Goal: Information Seeking & Learning: Learn about a topic

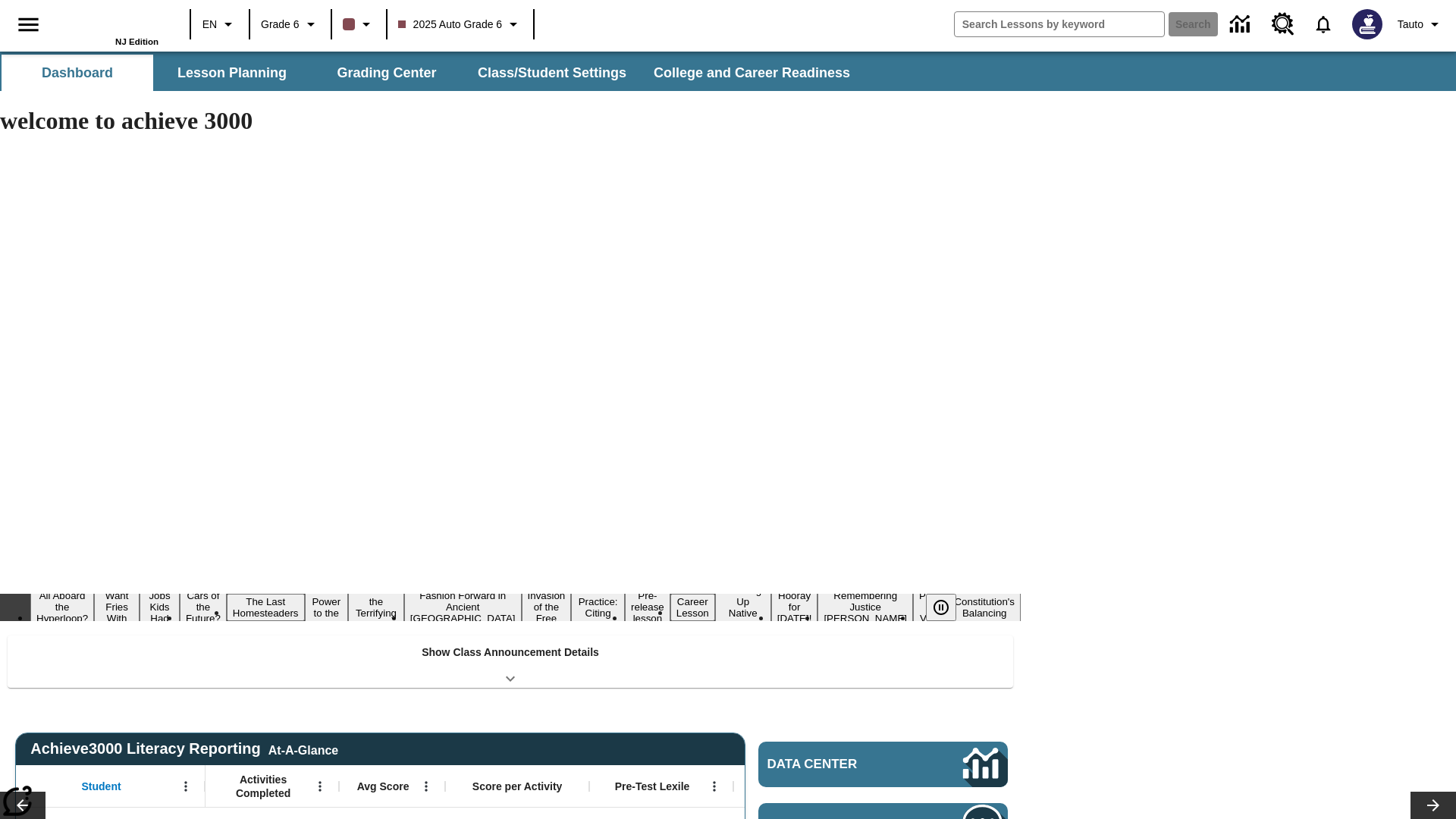
type input "-1"
click at [232, 73] on button "Lesson Planning" at bounding box center [232, 73] width 151 height 37
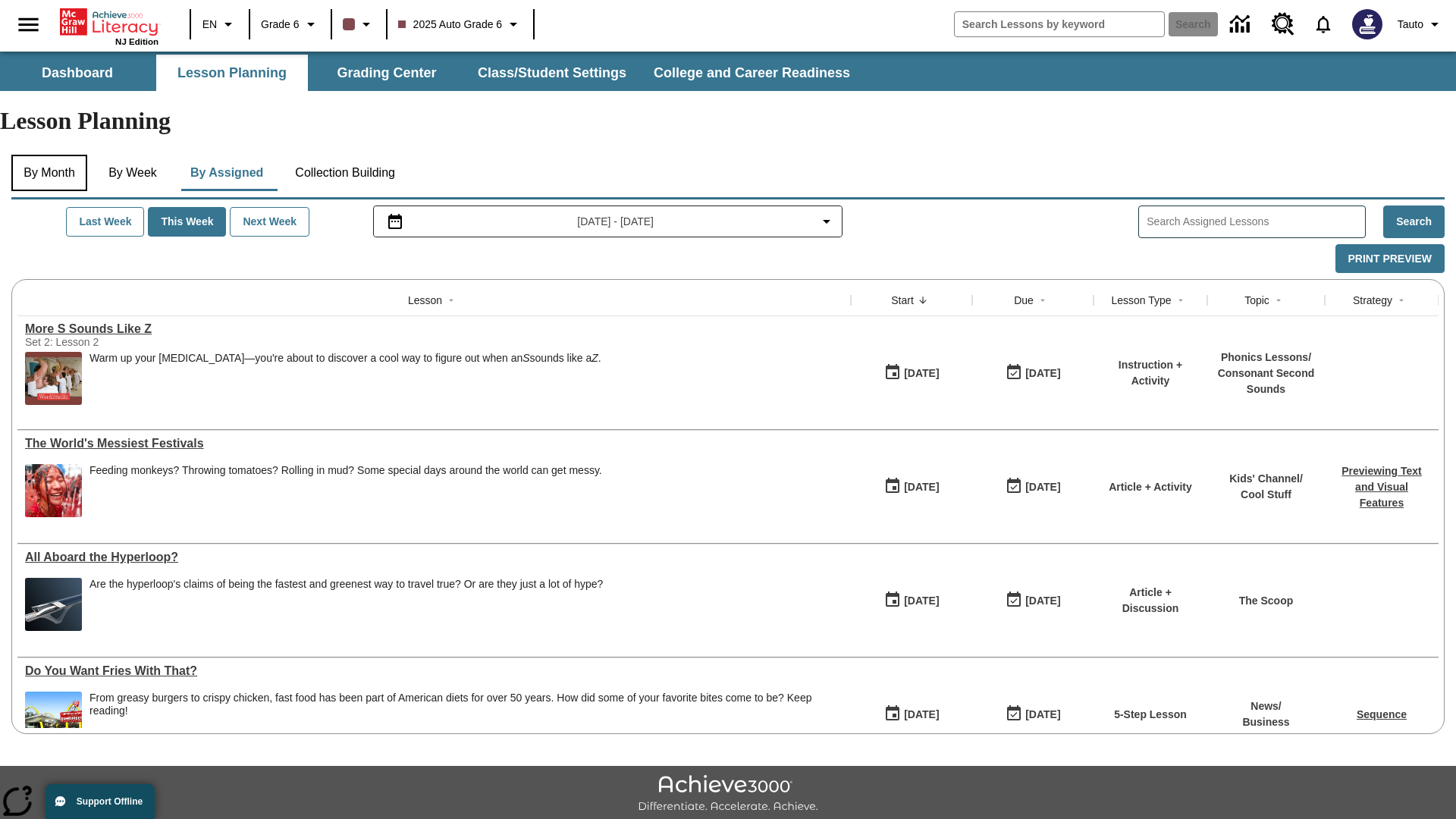
click at [51, 154] on button "By Month" at bounding box center [49, 172] width 76 height 37
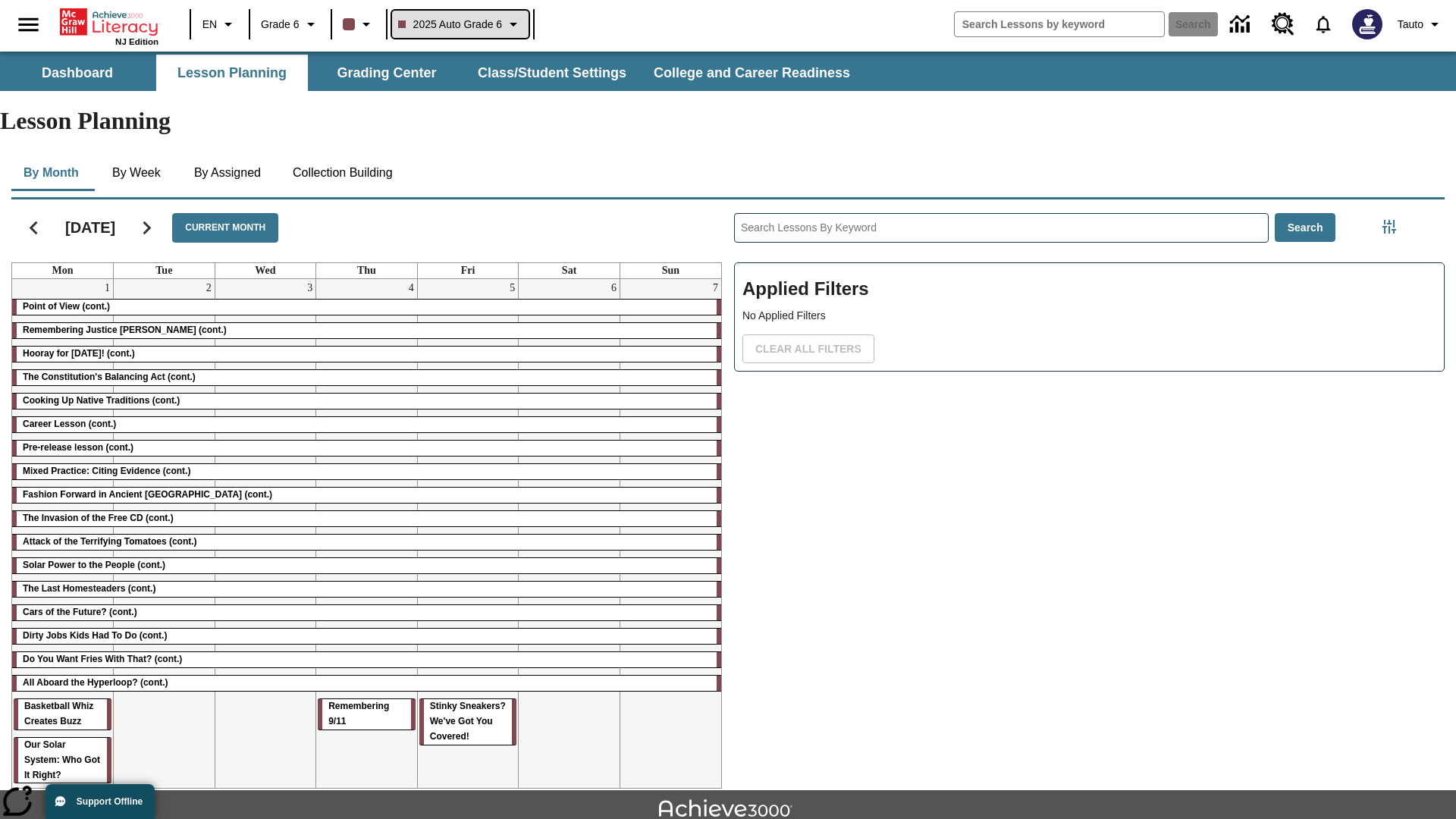
click at [464, 24] on span "2025 Auto Grade 6" at bounding box center [450, 25] width 104 height 16
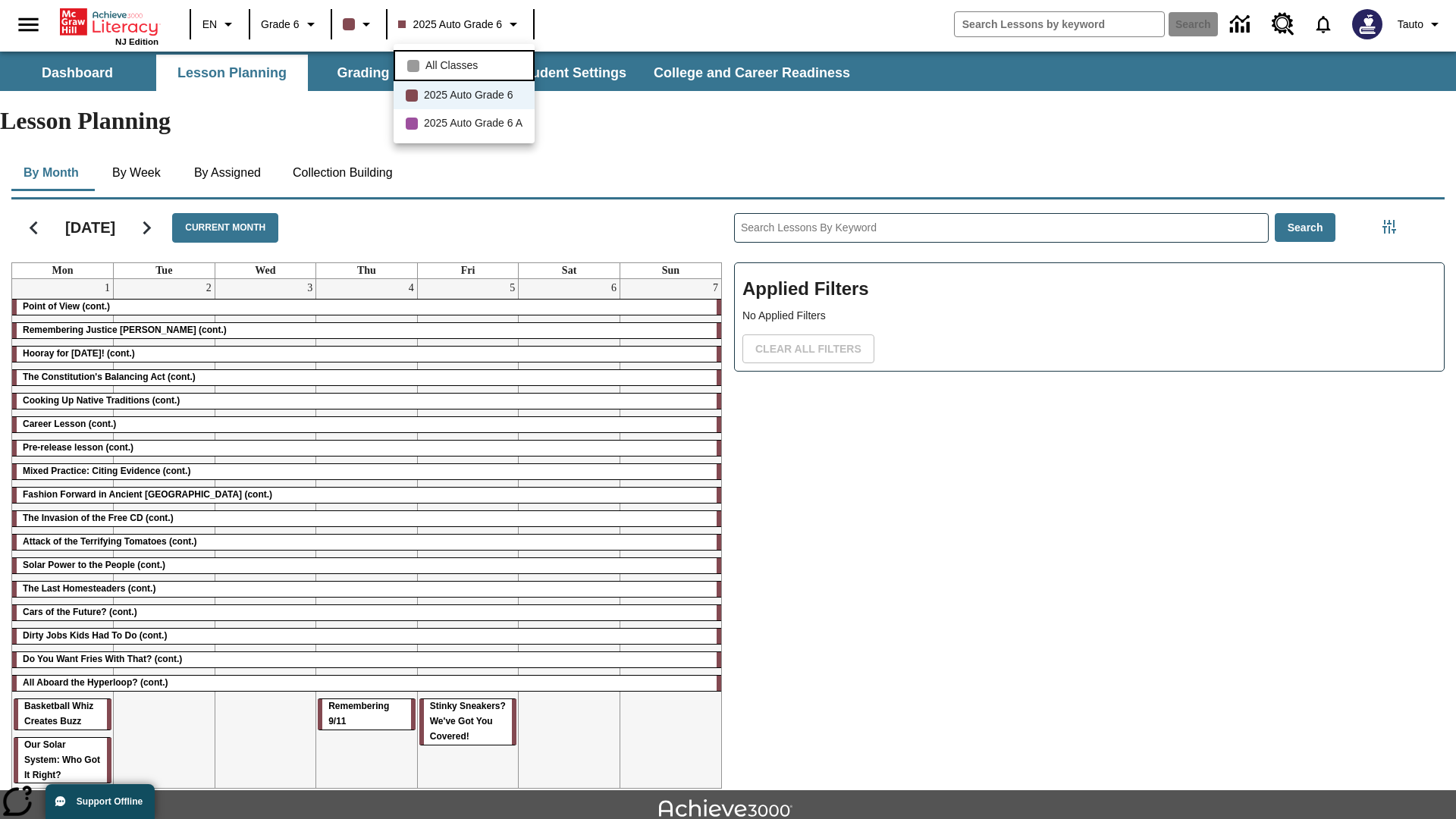
click at [467, 64] on span "All Classes" at bounding box center [451, 66] width 53 height 16
